Goal: Information Seeking & Learning: Learn about a topic

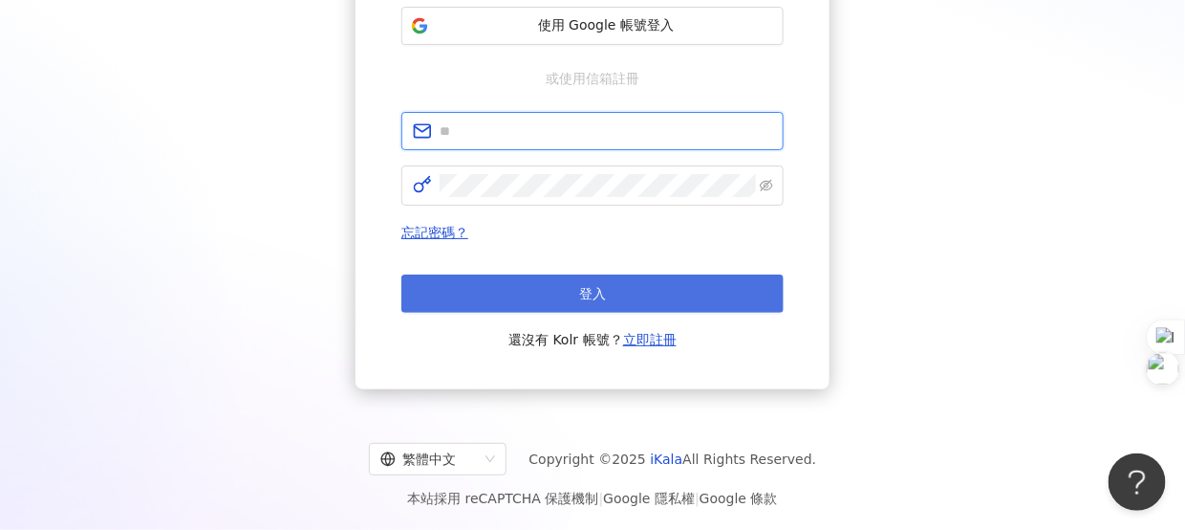
type input "**********"
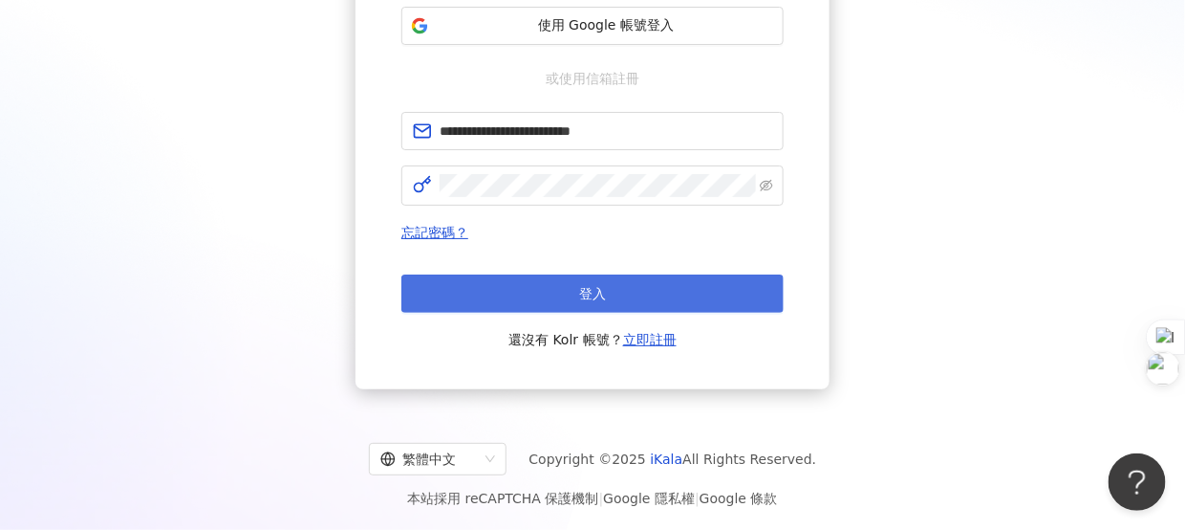
click at [597, 295] on span "登入" at bounding box center [592, 293] width 27 height 15
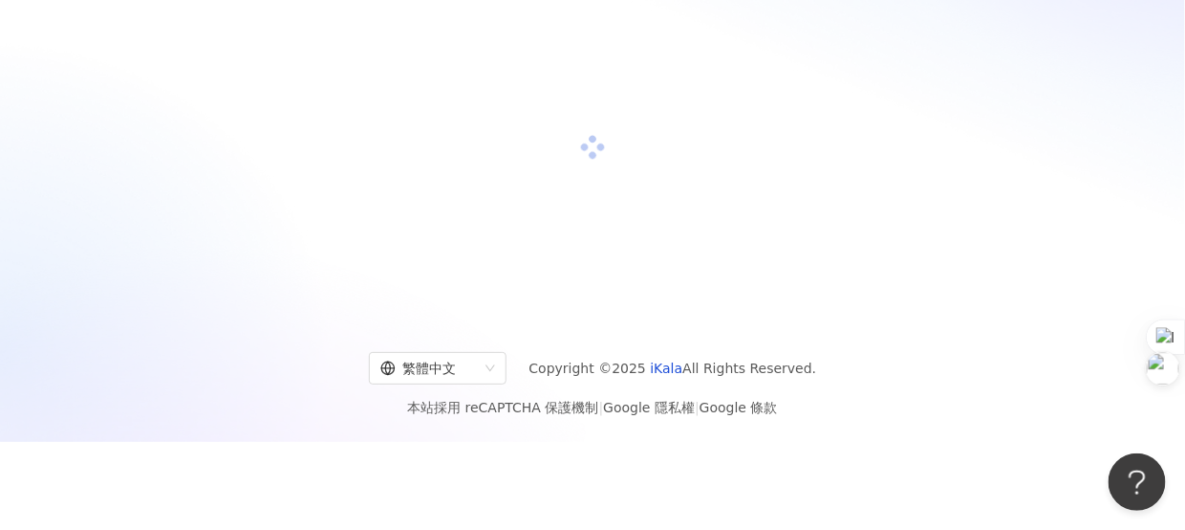
scroll to position [287, 0]
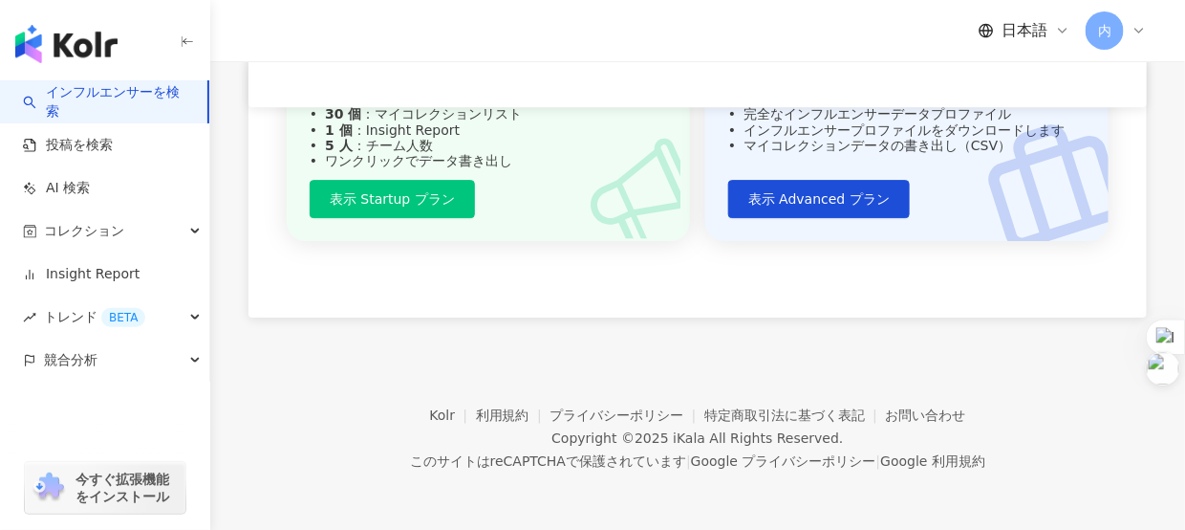
scroll to position [1846, 0]
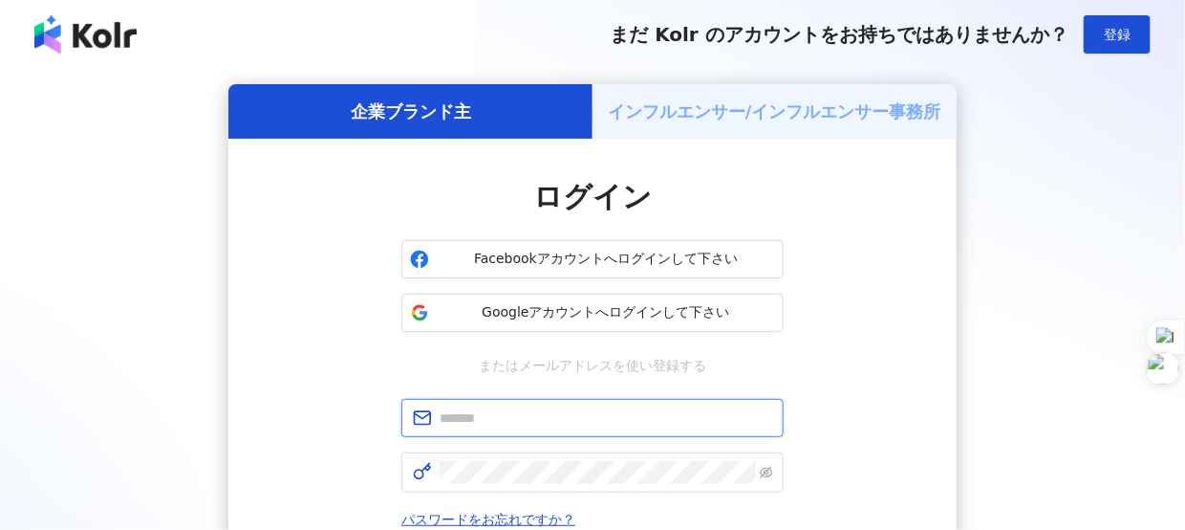
type input "**********"
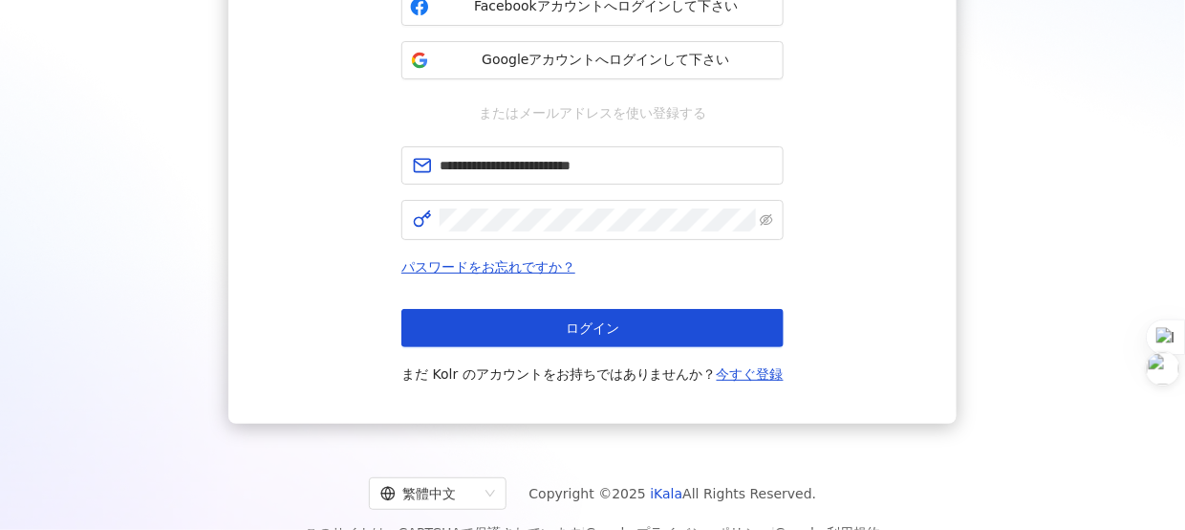
scroll to position [326, 0]
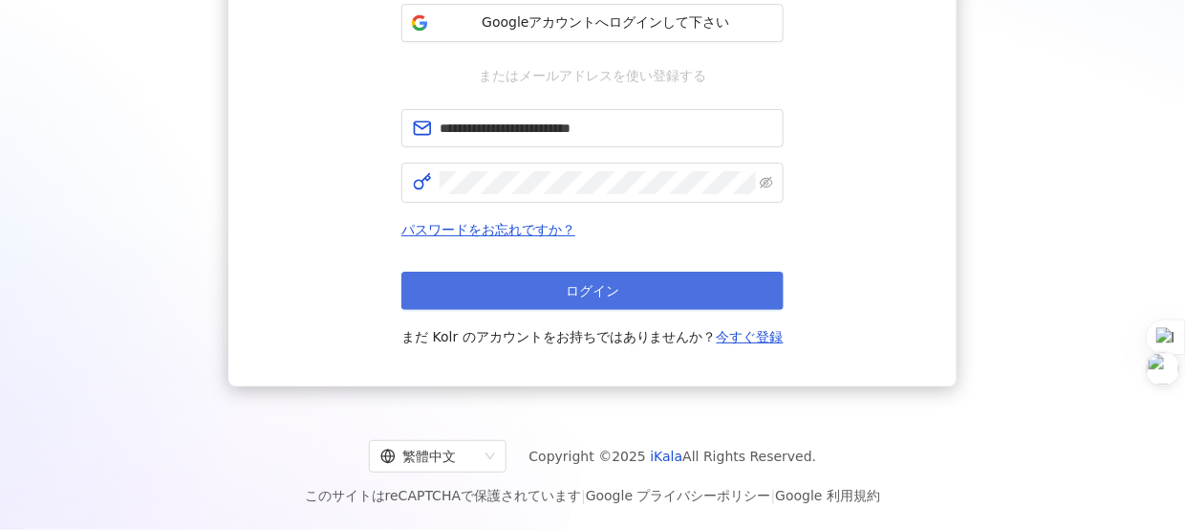
click at [598, 283] on span "ログイン" at bounding box center [593, 290] width 54 height 15
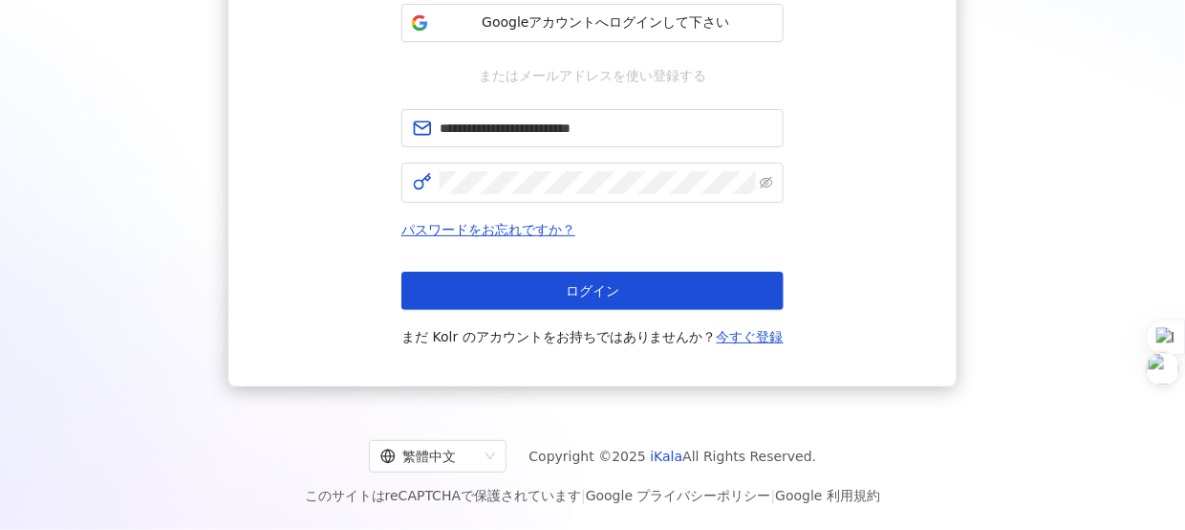
scroll to position [153, 0]
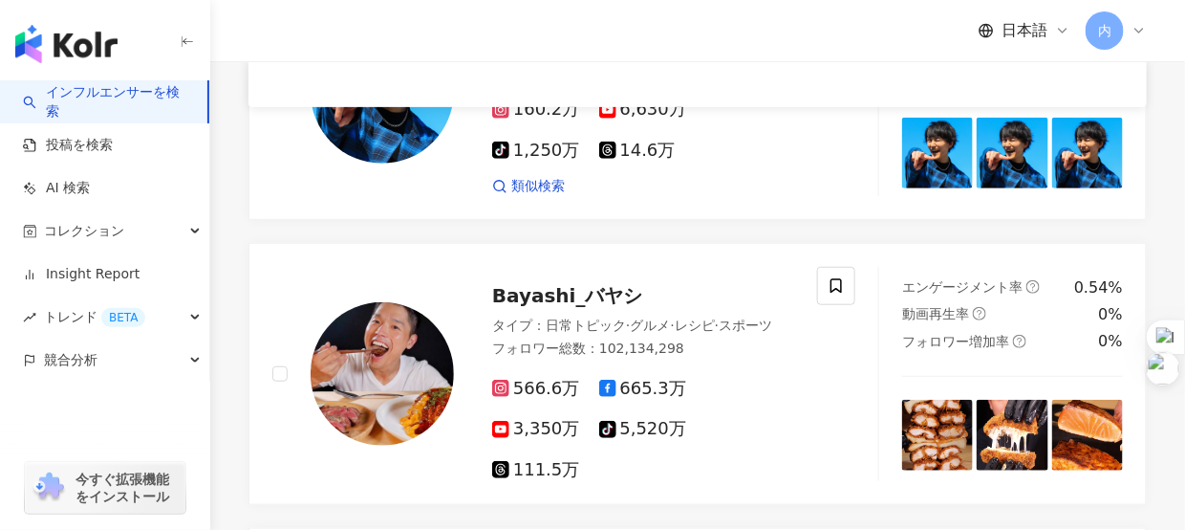
scroll to position [382, 0]
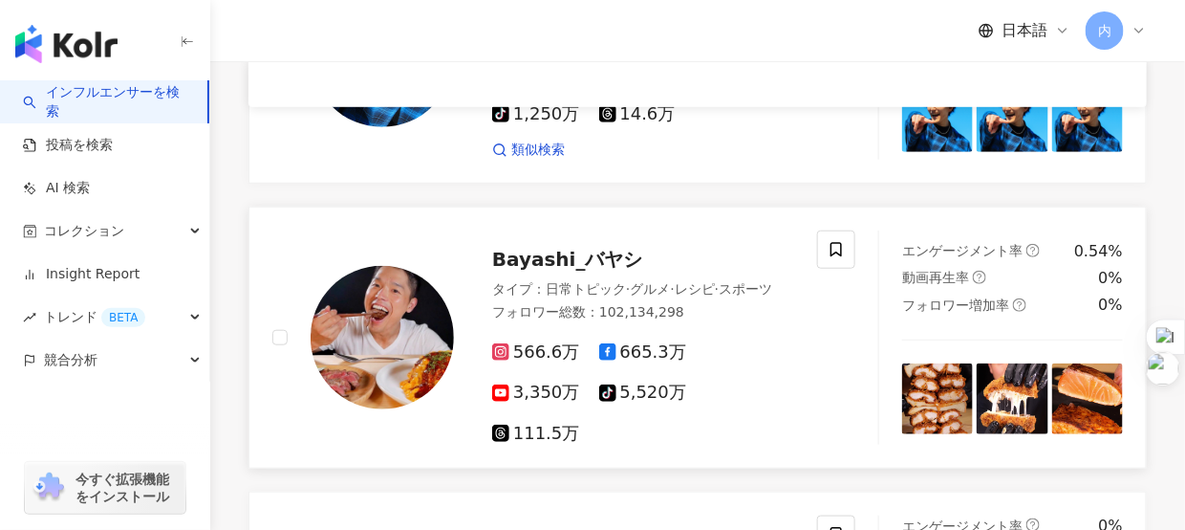
drag, startPoint x: 385, startPoint y: 256, endPoint x: 344, endPoint y: 257, distance: 41.1
drag, startPoint x: 344, startPoint y: 257, endPoint x: 645, endPoint y: 210, distance: 304.8
click at [645, 210] on div "ISSEI / いっせい タイプ ： 芸術・エンタメ · 日常トピック · スポーツ フォロワー総数 ： 80,548,710 160.2万 6,630万 t…" at bounding box center [698, 493] width 899 height 1132
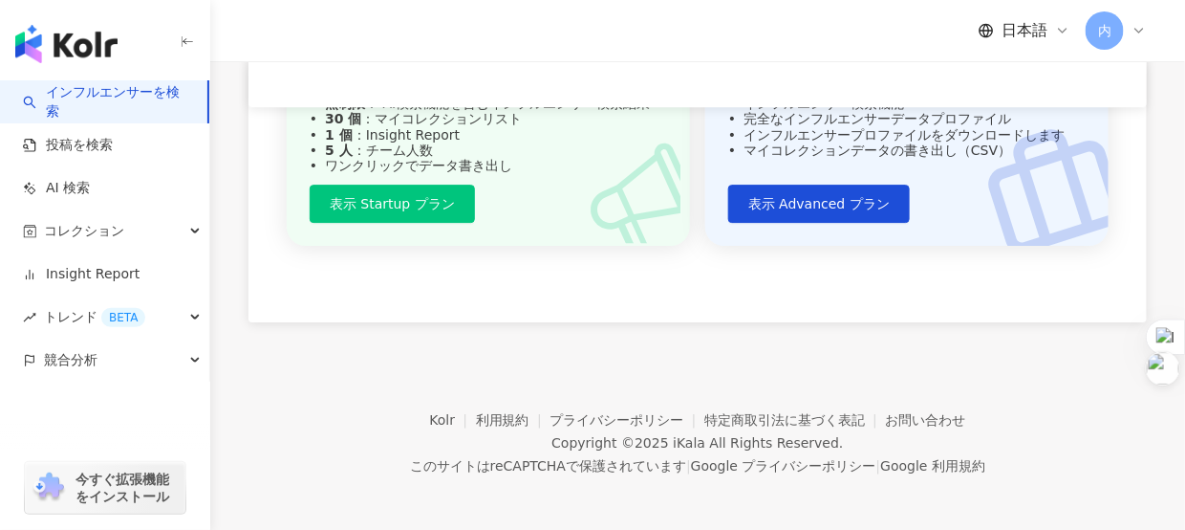
scroll to position [1750, 0]
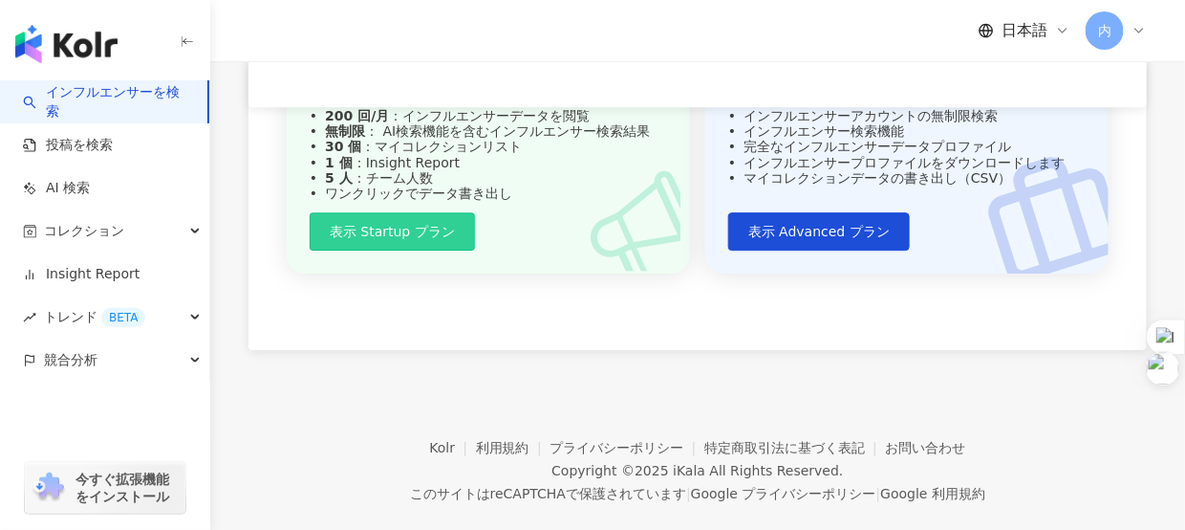
click at [424, 239] on span "表示 Startup プラン" at bounding box center [392, 231] width 125 height 15
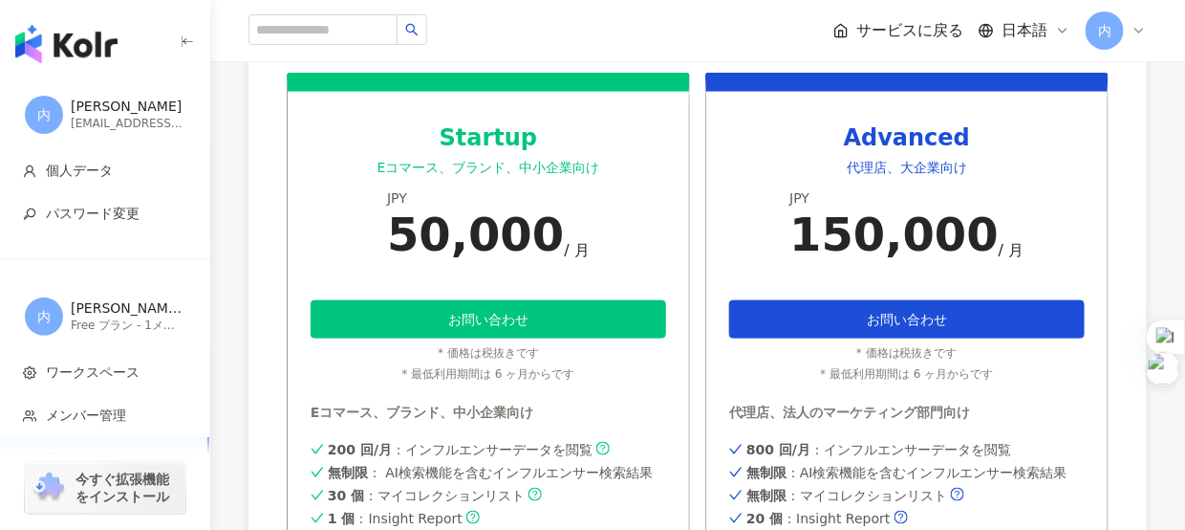
scroll to position [574, 0]
